Goal: Navigation & Orientation: Find specific page/section

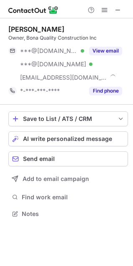
scroll to position [208, 133]
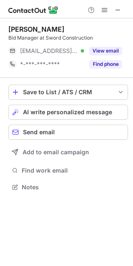
scroll to position [181, 133]
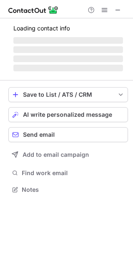
scroll to position [195, 133]
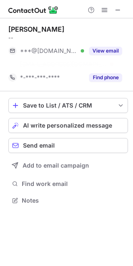
scroll to position [181, 133]
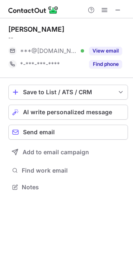
scroll to position [181, 133]
